Goal: Feedback & Contribution: Contribute content

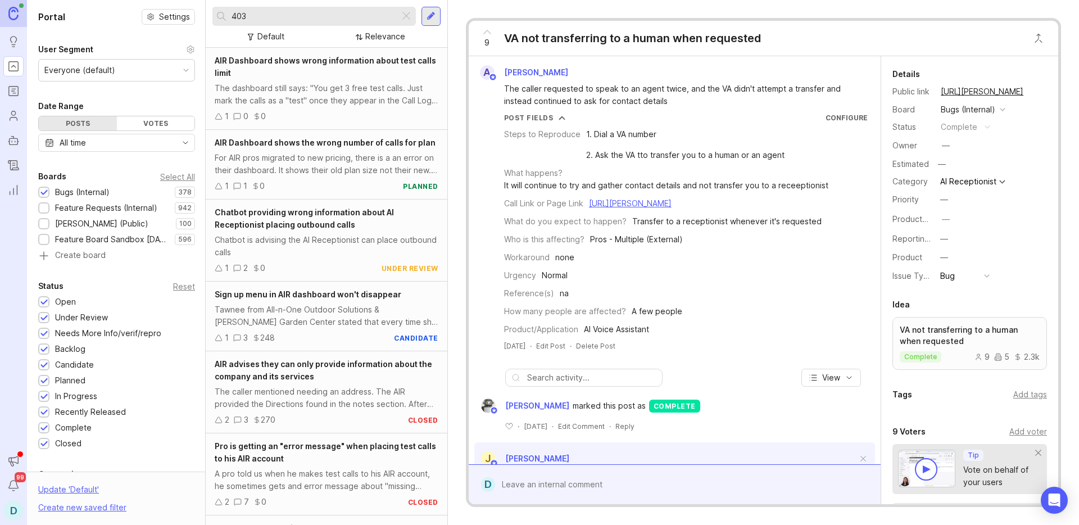
click at [429, 17] on div at bounding box center [431, 16] width 9 height 10
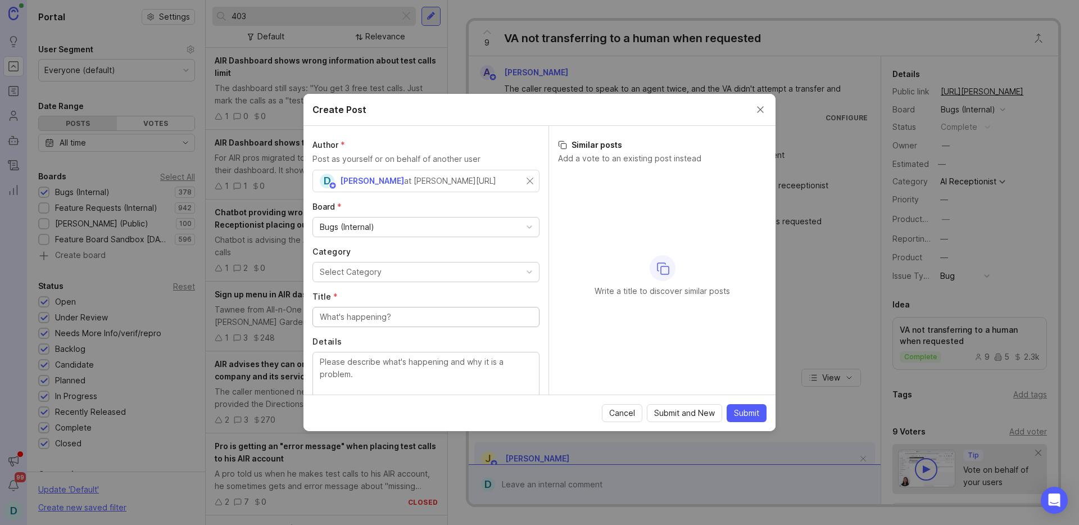
click at [384, 234] on div "Bugs (Internal)" at bounding box center [426, 227] width 226 height 19
click at [370, 278] on button "Select Category" at bounding box center [426, 272] width 227 height 20
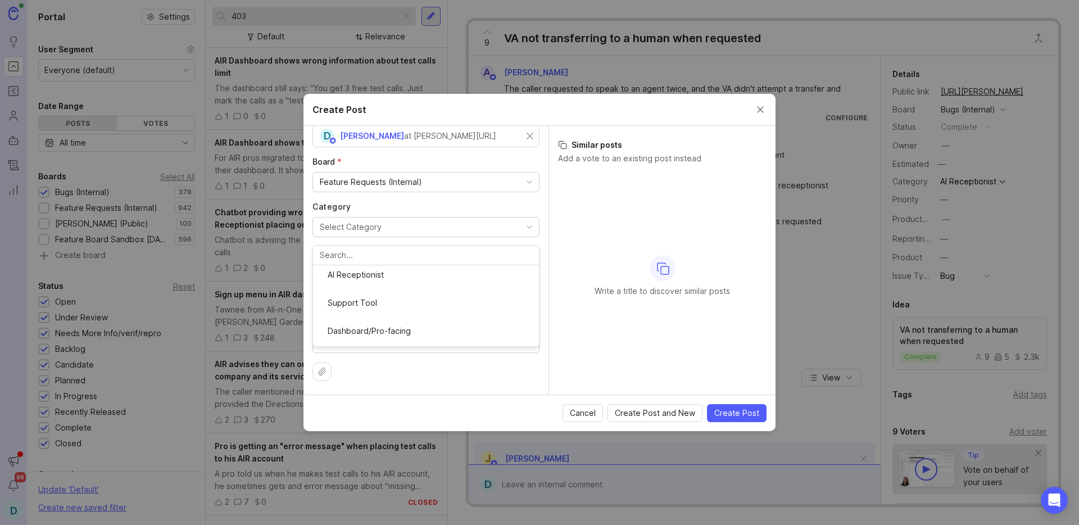
scroll to position [140, 0]
click at [366, 275] on input "Title *" at bounding box center [426, 272] width 212 height 12
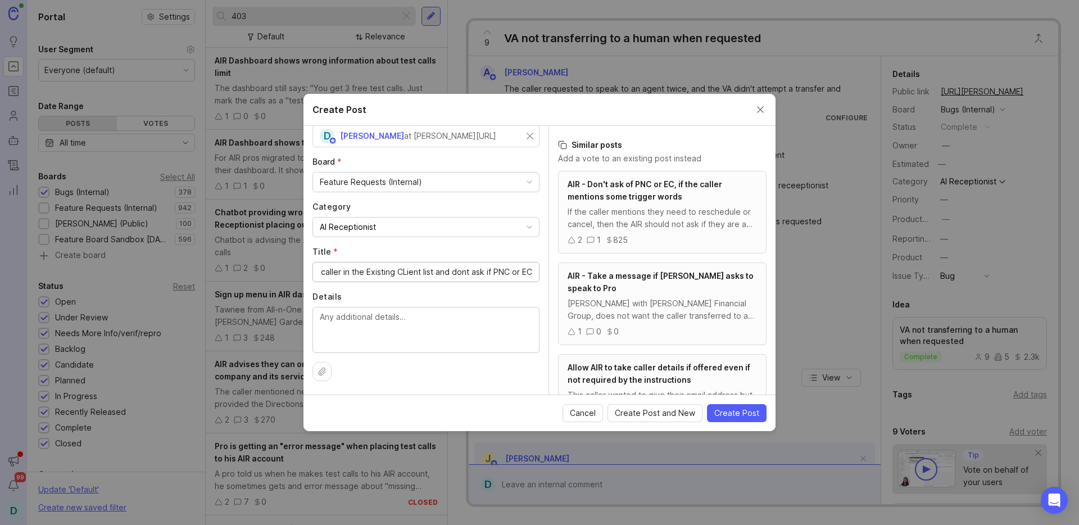
scroll to position [0, 69]
type input "AIR - Recognize caller in the Existing CLient list and dont ask if PNC or EC"
click at [384, 320] on textarea "Details" at bounding box center [426, 329] width 212 height 37
type textarea "Since AIR does save a list of Existing Clients, it should not as if the caller …"
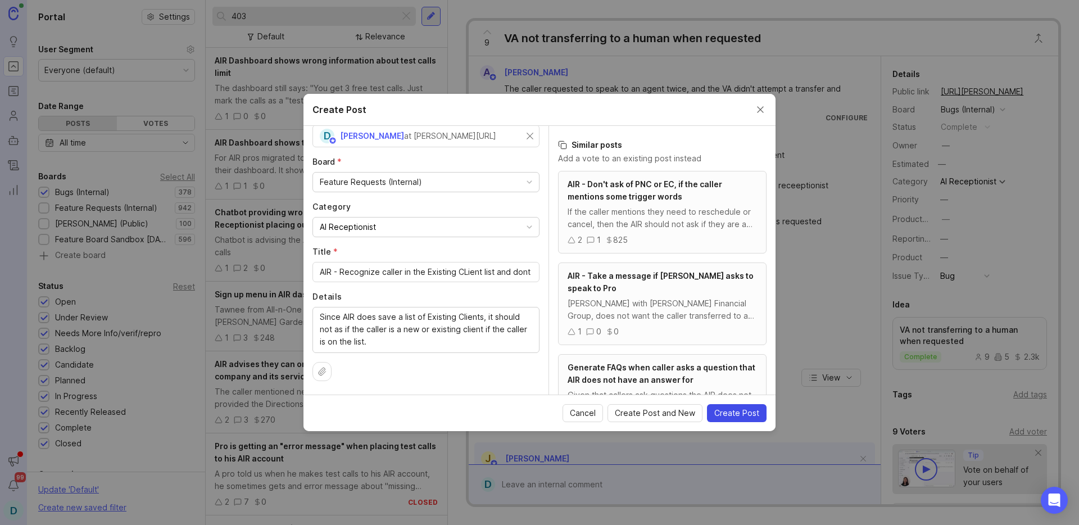
click at [737, 418] on span "Create Post" at bounding box center [736, 413] width 45 height 11
